Goal: Task Accomplishment & Management: Manage account settings

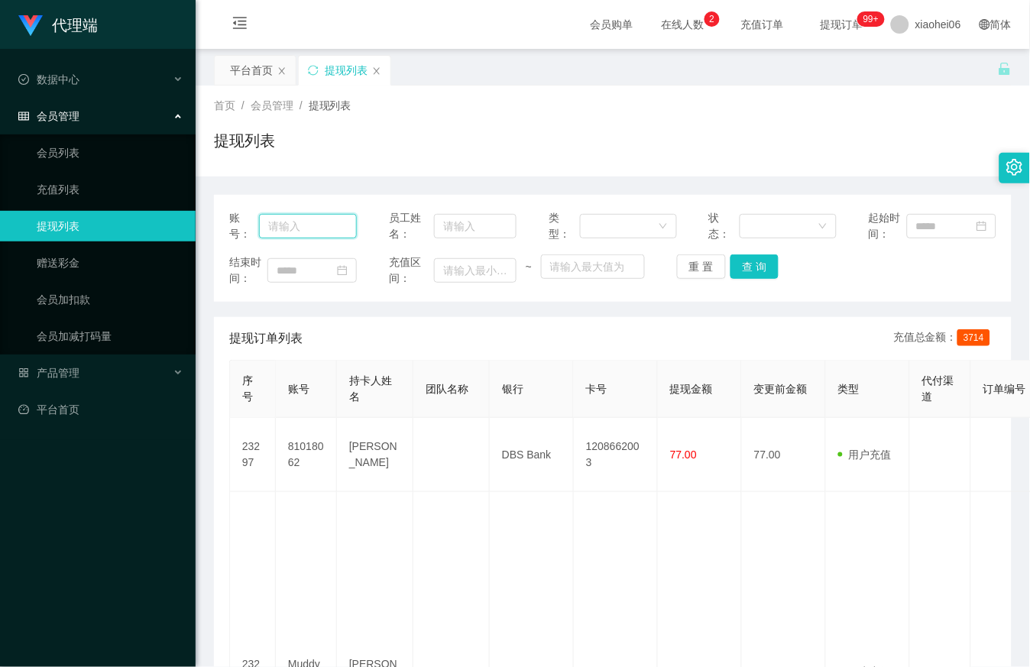
drag, startPoint x: 353, startPoint y: 219, endPoint x: 392, endPoint y: 249, distance: 49.1
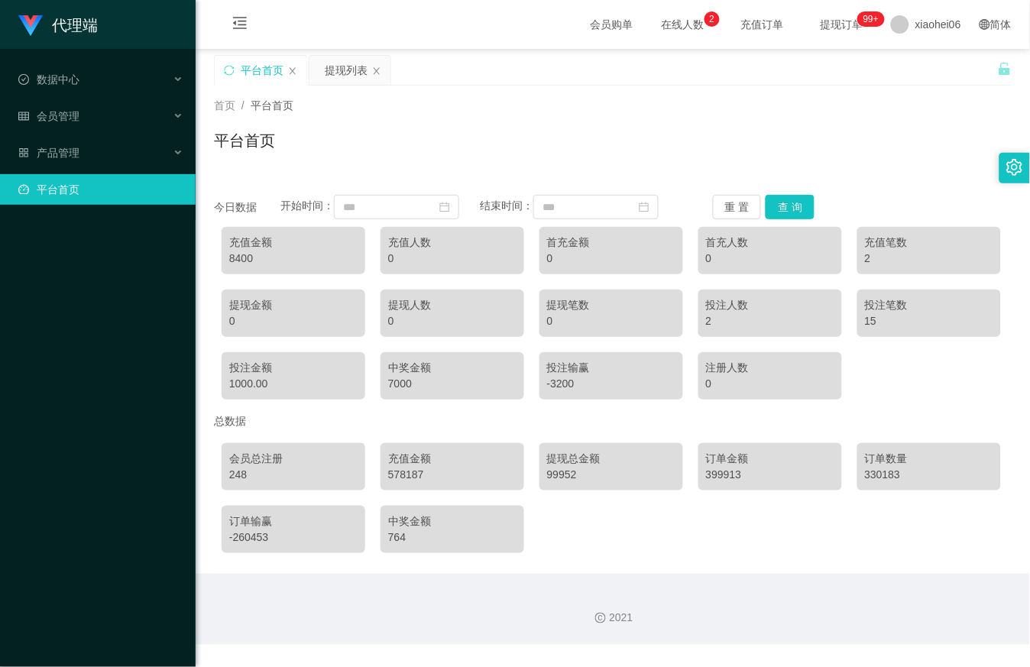
drag, startPoint x: 453, startPoint y: 156, endPoint x: 330, endPoint y: 149, distance: 123.2
click at [446, 156] on div "平台首页" at bounding box center [613, 146] width 798 height 35
click at [139, 113] on div "会员管理" at bounding box center [98, 116] width 196 height 31
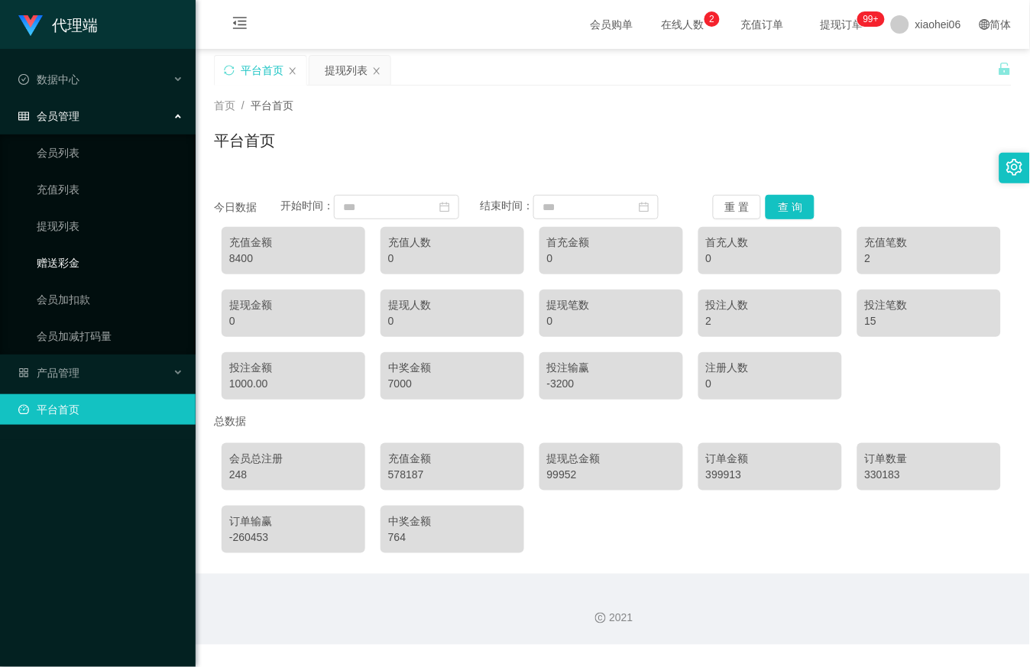
click at [93, 251] on link "赠送彩金" at bounding box center [110, 263] width 147 height 31
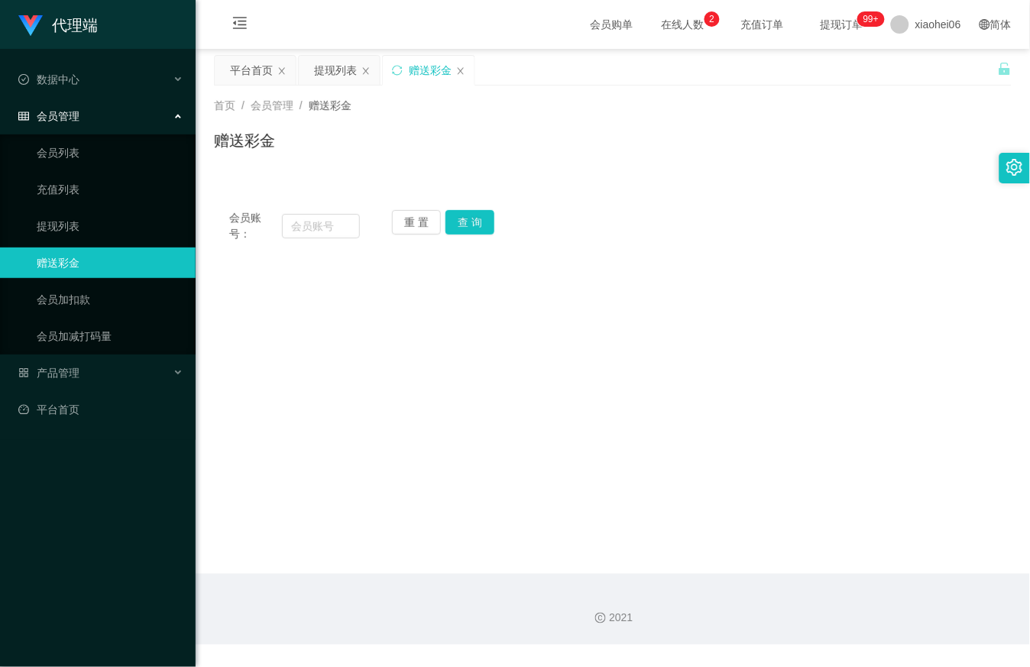
click at [96, 206] on ul "会员列表 充值列表 提现列表 赠送彩金 会员加扣款 会员加减打码量" at bounding box center [98, 244] width 196 height 220
click at [58, 231] on link "提现列表" at bounding box center [110, 226] width 147 height 31
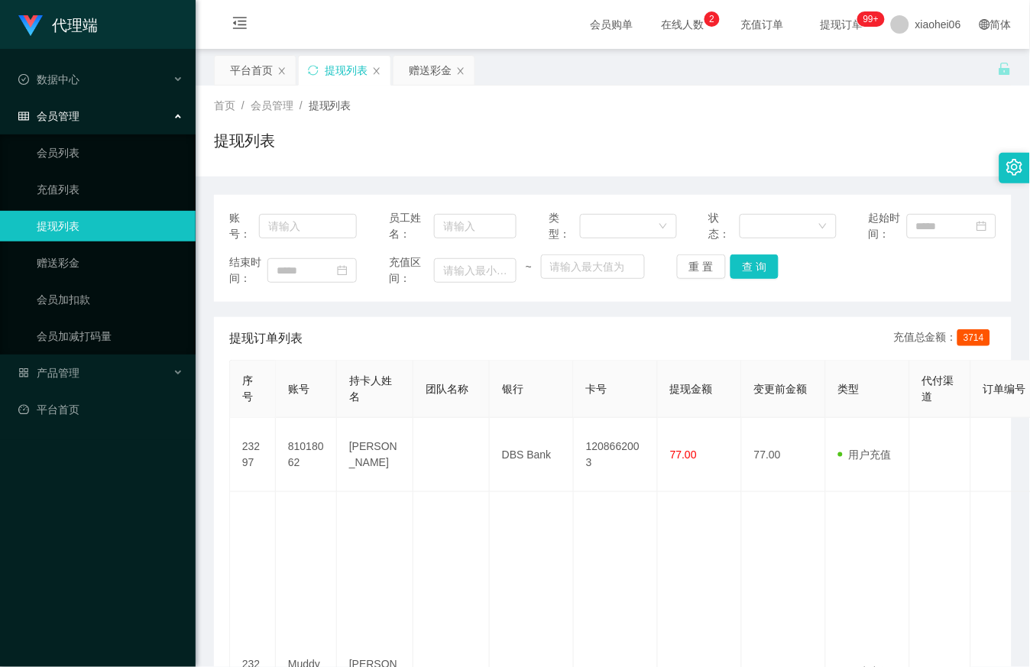
click at [105, 218] on link "提现列表" at bounding box center [110, 226] width 147 height 31
click at [546, 146] on div "提现列表" at bounding box center [613, 146] width 798 height 35
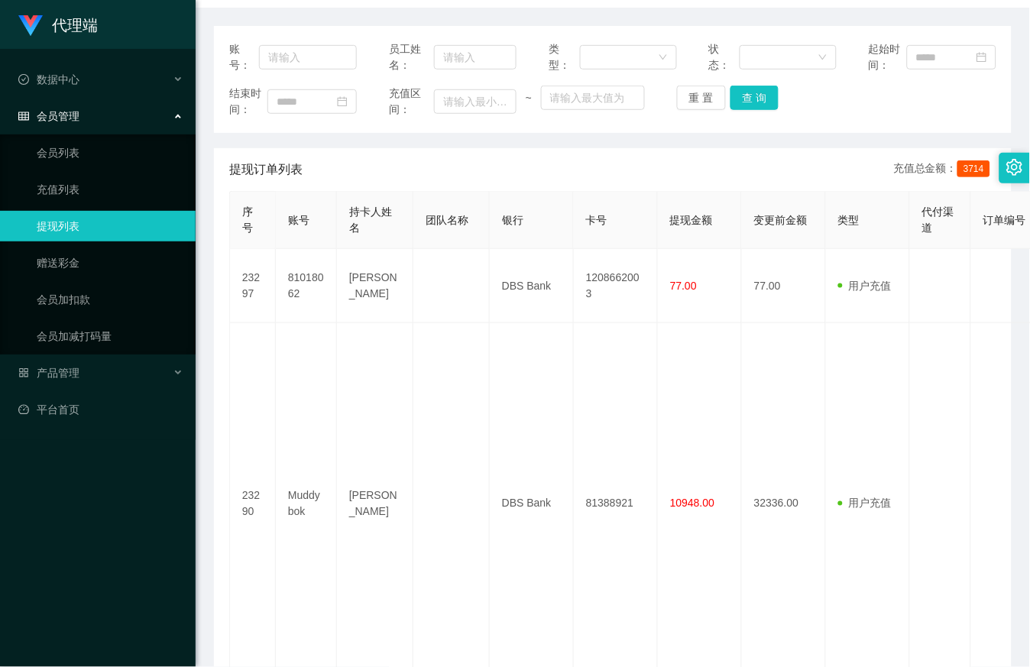
scroll to position [170, 0]
